Goal: Task Accomplishment & Management: Use online tool/utility

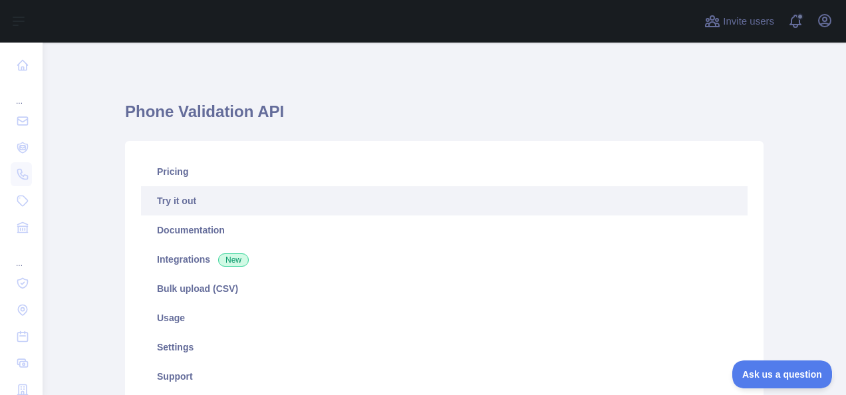
scroll to position [448, 0]
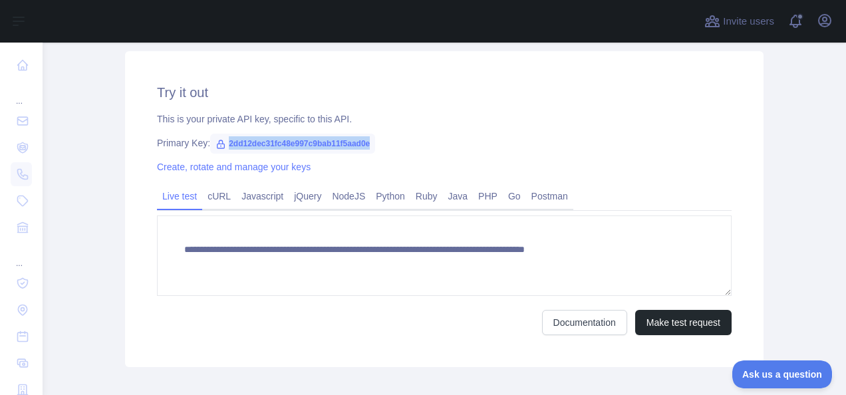
click at [592, 149] on div "Primary Key: 2dd12dec31fc48e997c9bab11f5aad0e" at bounding box center [444, 142] width 575 height 13
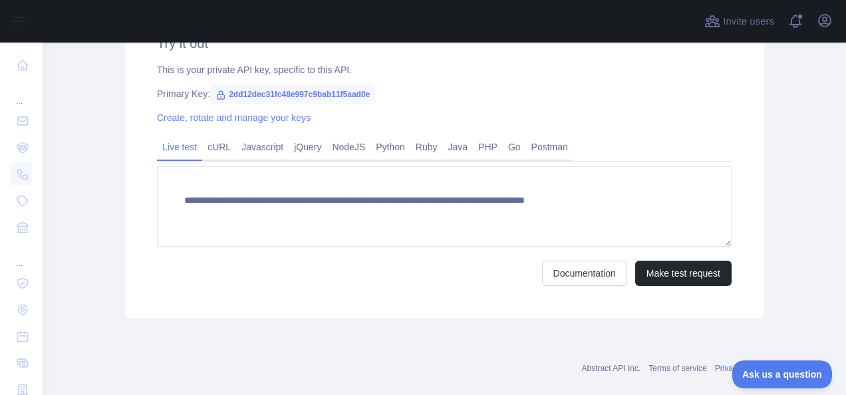
scroll to position [518, 0]
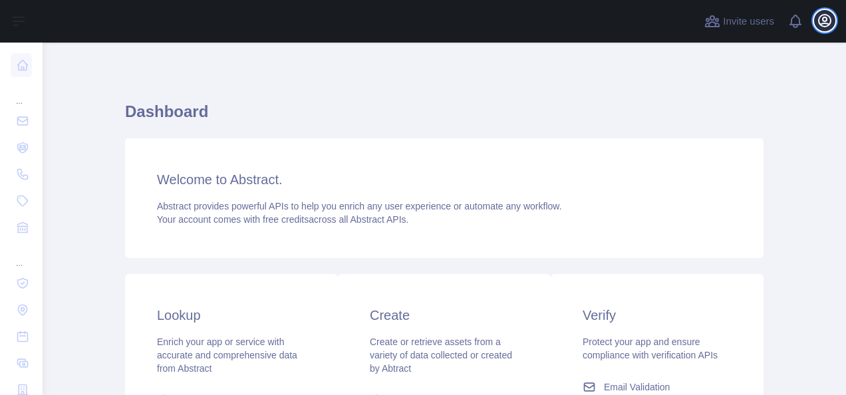
click at [826, 22] on icon "button" at bounding box center [825, 21] width 16 height 16
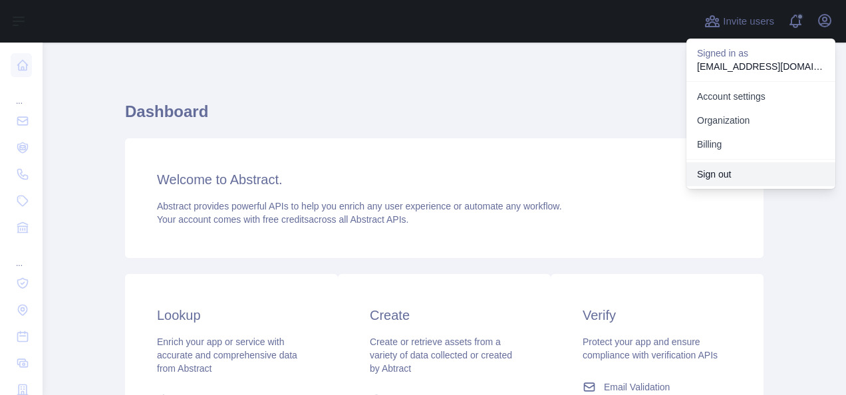
click at [776, 180] on button "Sign out" at bounding box center [761, 174] width 149 height 24
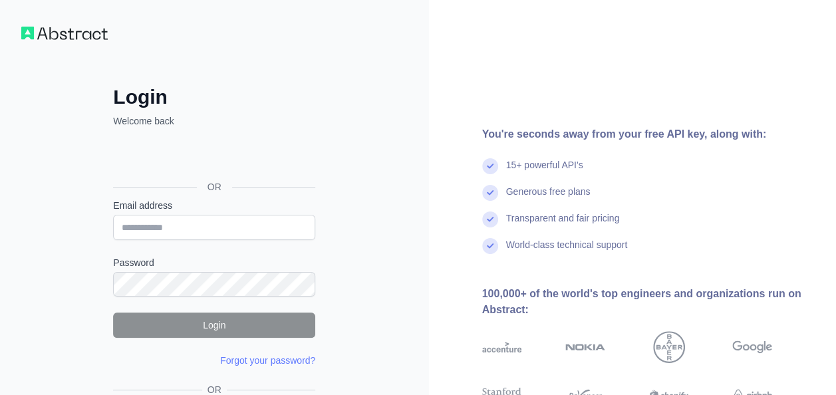
click at [63, 24] on div "Login Welcome back OR Email address Password Login Forgot your password? Please…" at bounding box center [214, 254] width 429 height 508
click at [95, 35] on img at bounding box center [64, 33] width 86 height 13
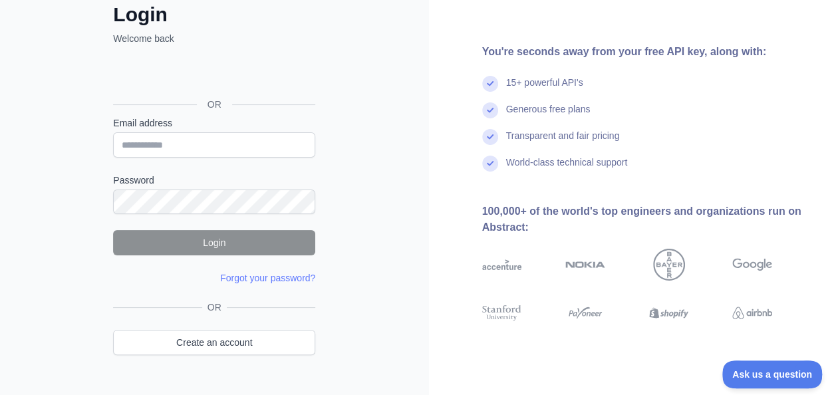
scroll to position [110, 0]
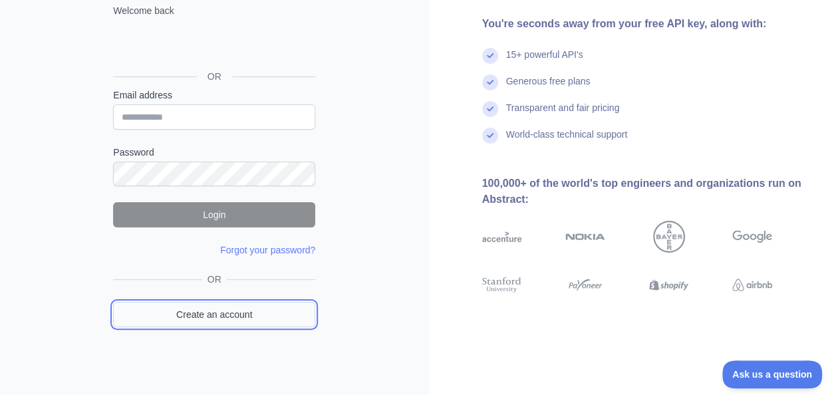
click at [219, 307] on link "Create an account" at bounding box center [214, 314] width 202 height 25
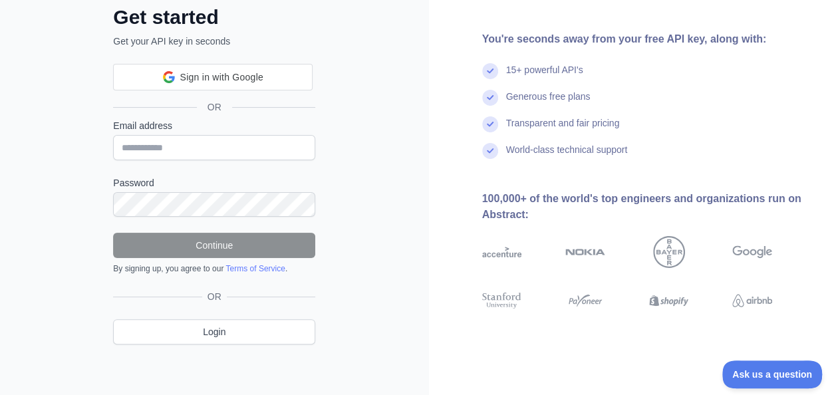
scroll to position [110, 0]
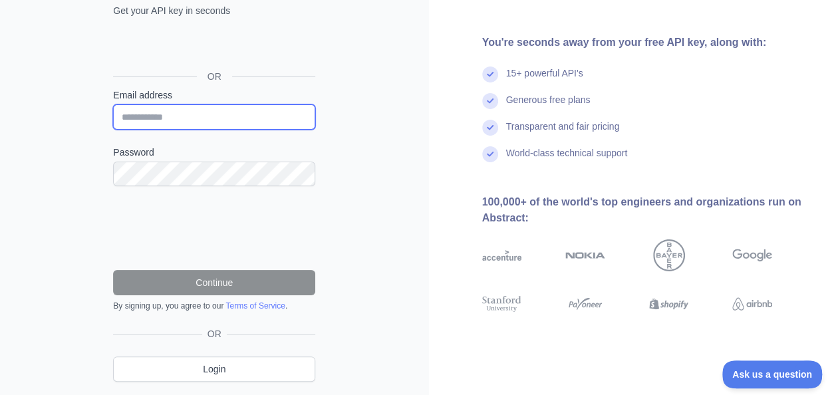
click at [186, 124] on input "Email address" at bounding box center [214, 116] width 202 height 25
type input "**********"
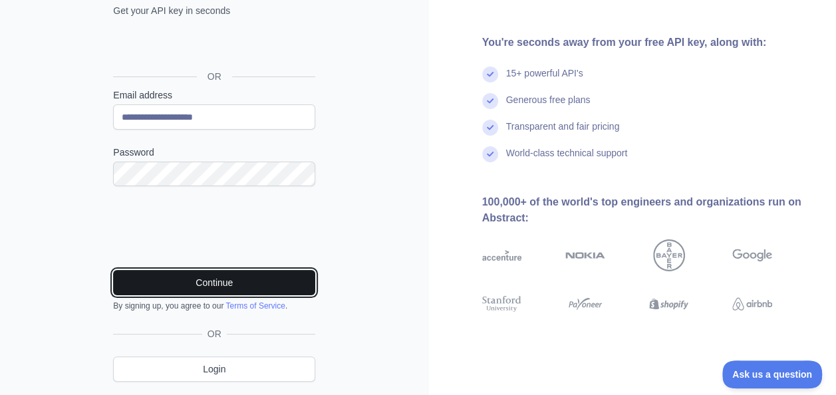
click at [188, 281] on button "Continue" at bounding box center [214, 282] width 202 height 25
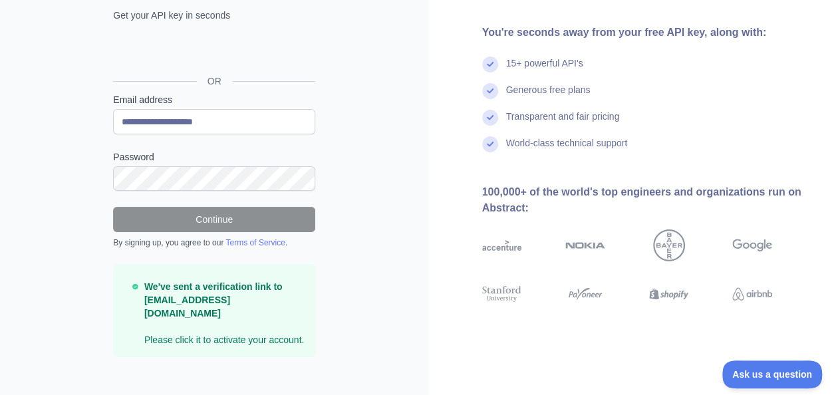
scroll to position [0, 0]
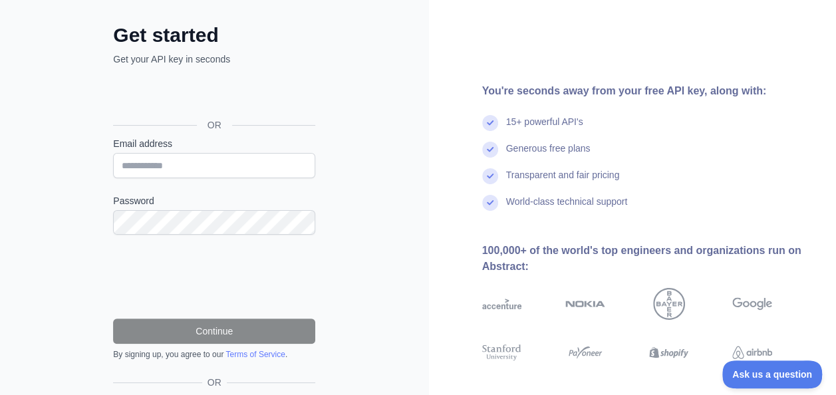
scroll to position [148, 0]
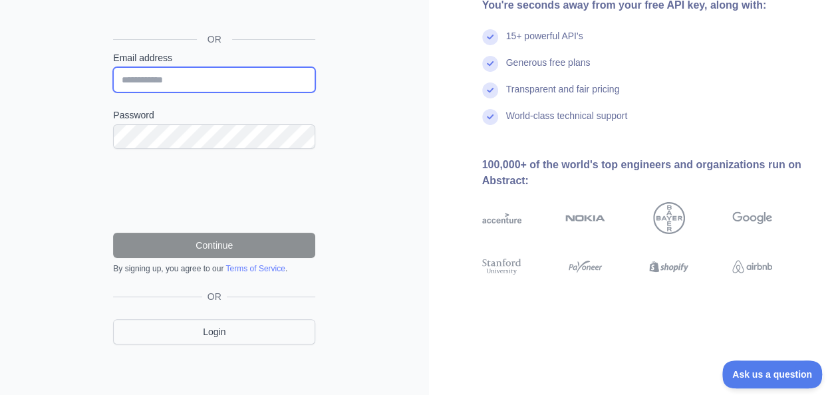
type input "**********"
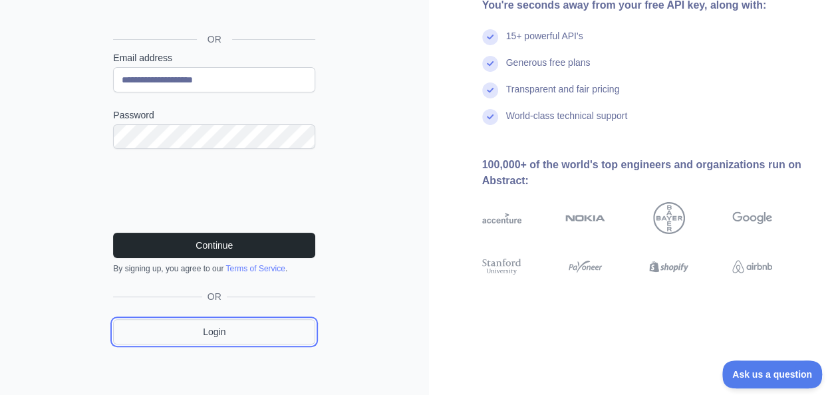
click at [222, 333] on link "Login" at bounding box center [214, 331] width 202 height 25
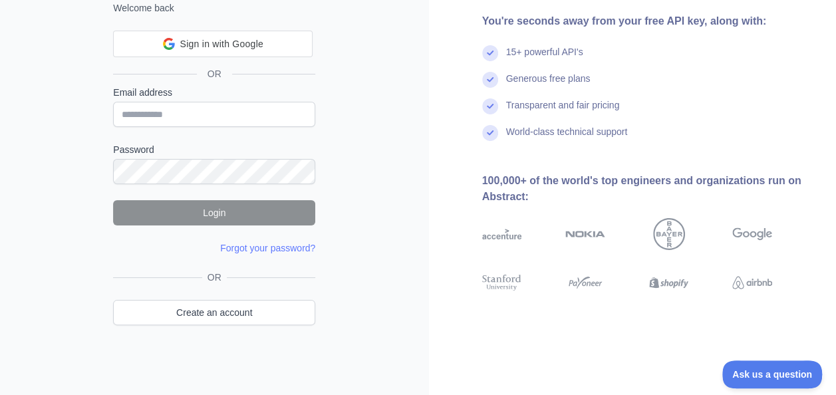
scroll to position [80, 0]
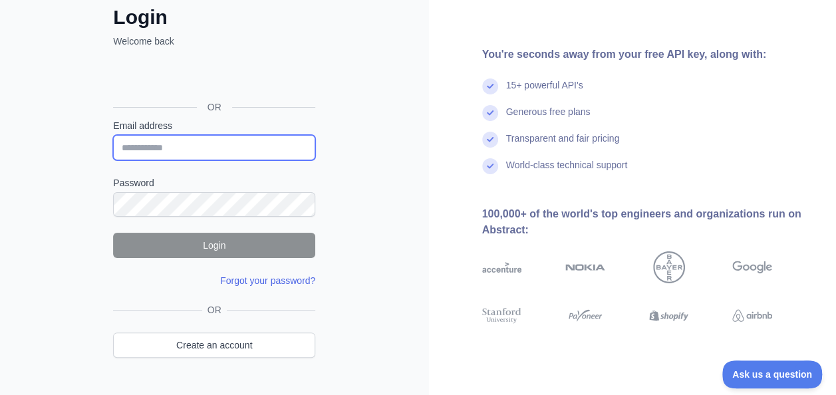
type input "**********"
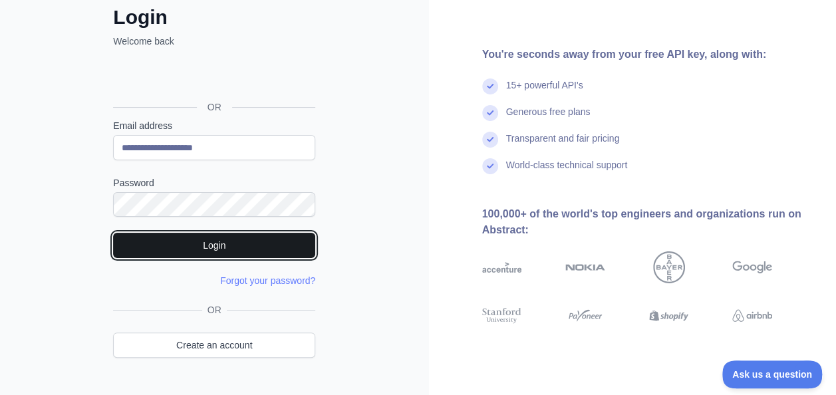
click at [181, 249] on button "Login" at bounding box center [214, 245] width 202 height 25
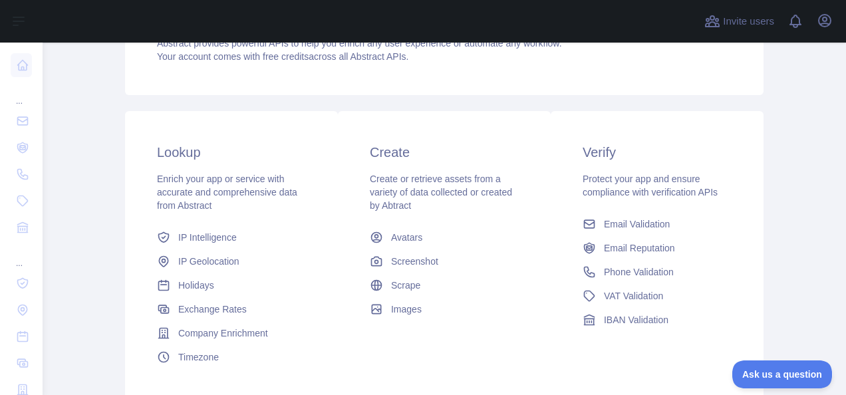
scroll to position [208, 0]
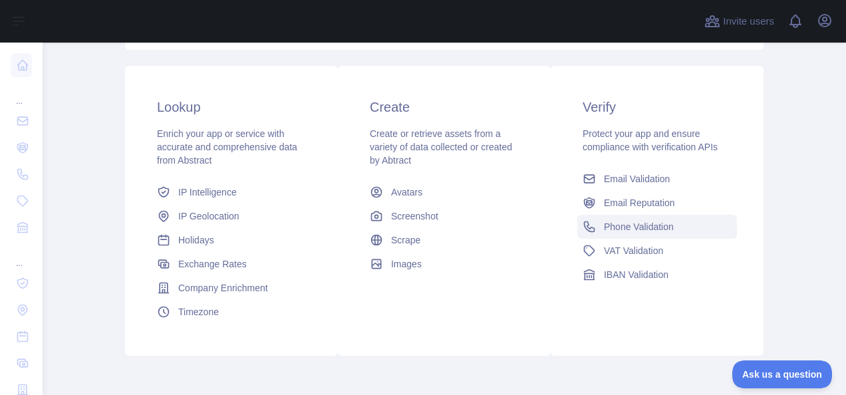
click at [607, 220] on span "Phone Validation" at bounding box center [639, 226] width 70 height 13
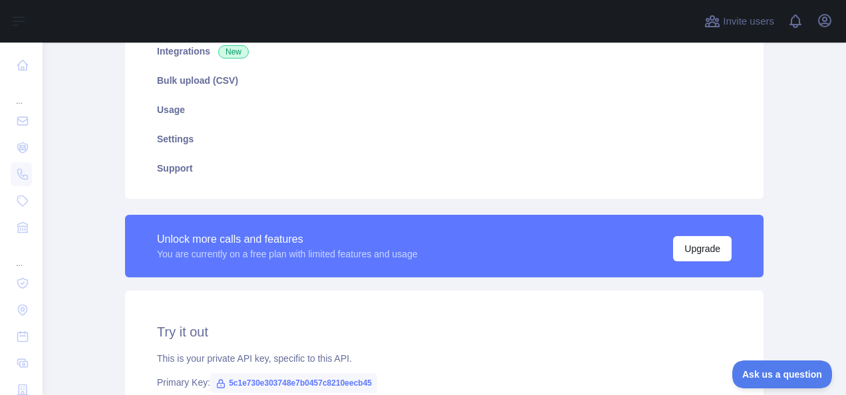
type textarea "**********"
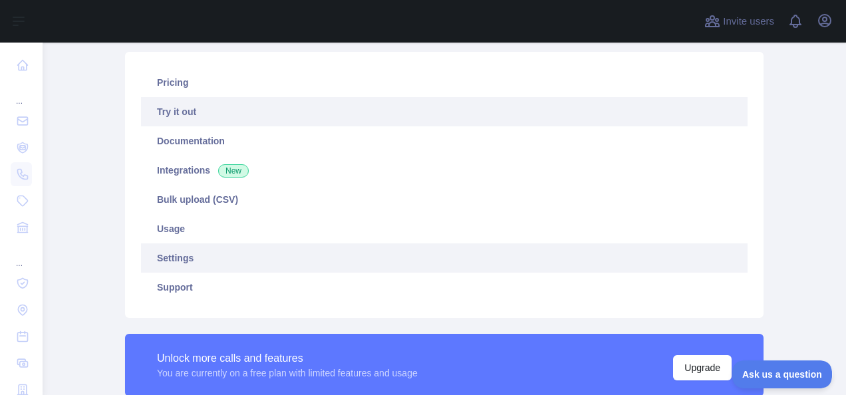
scroll to position [51, 0]
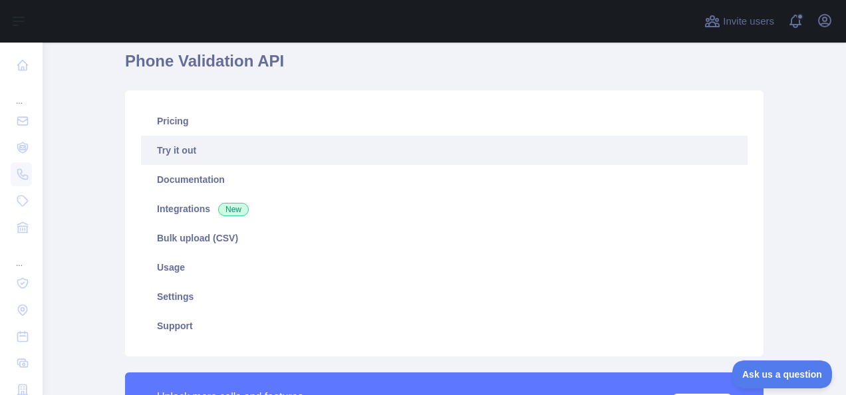
click at [243, 157] on link "Try it out" at bounding box center [444, 150] width 607 height 29
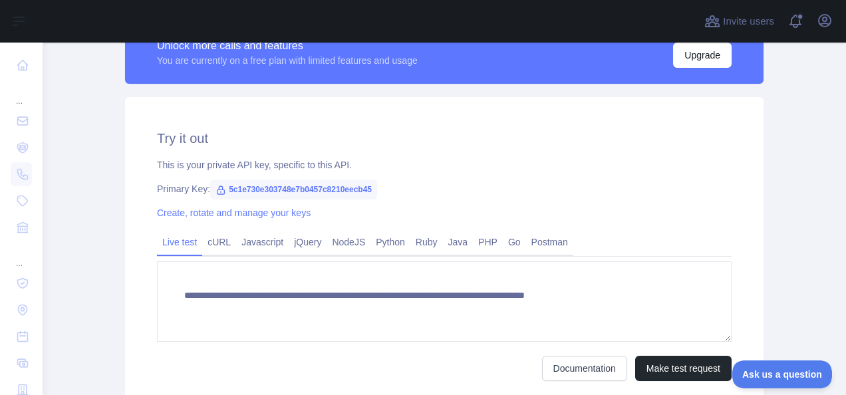
scroll to position [401, 0]
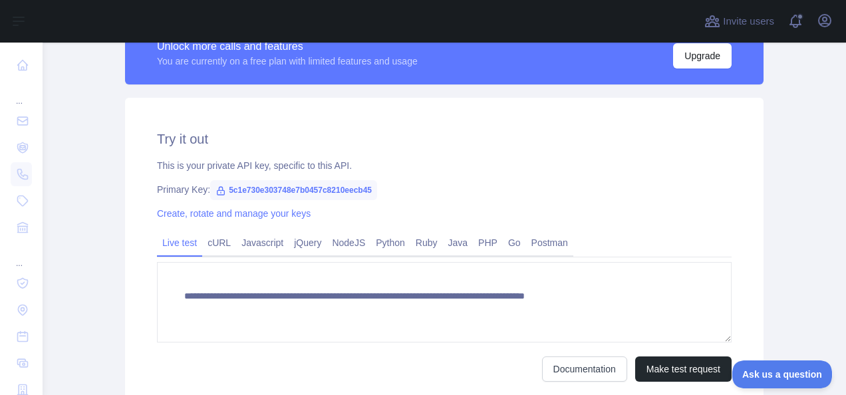
click at [291, 186] on span "5c1e730e303748e7b0457c8210eecb45" at bounding box center [293, 190] width 167 height 20
copy span "5c1e730e303748e7b0457c8210eecb45"
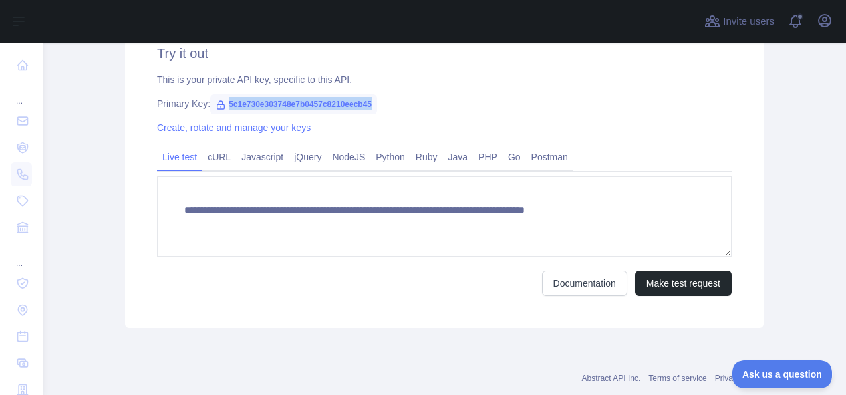
scroll to position [484, 0]
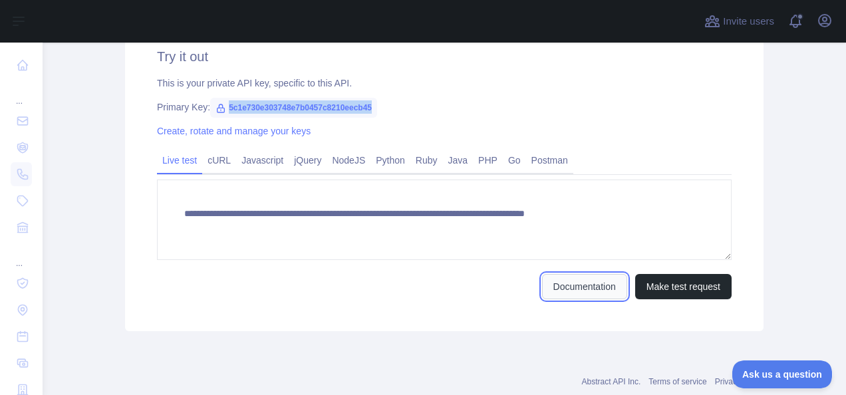
click at [570, 294] on link "Documentation" at bounding box center [584, 286] width 85 height 25
